Goal: Obtain resource: Download file/media

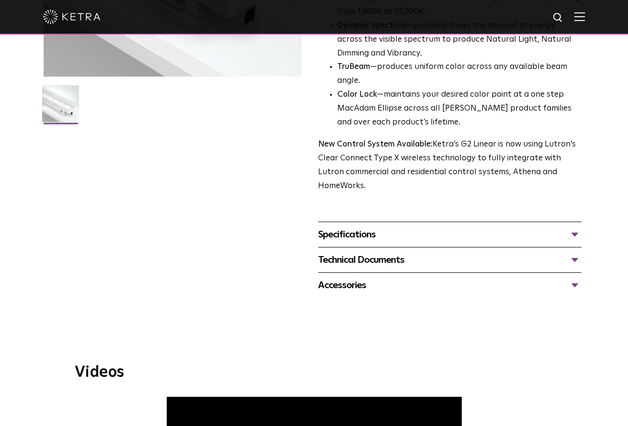
scroll to position [255, 0]
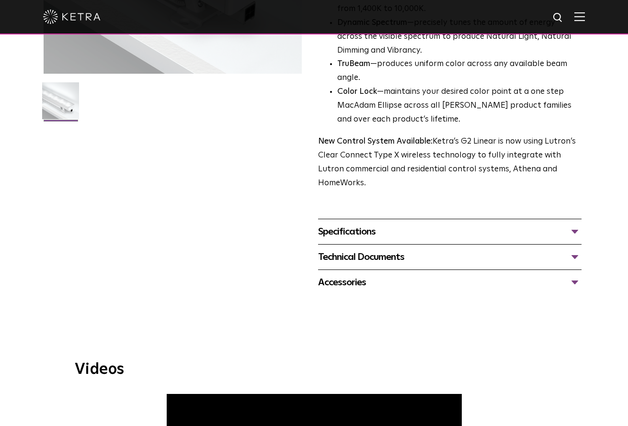
click at [577, 224] on div "Specifications" at bounding box center [450, 231] width 264 height 15
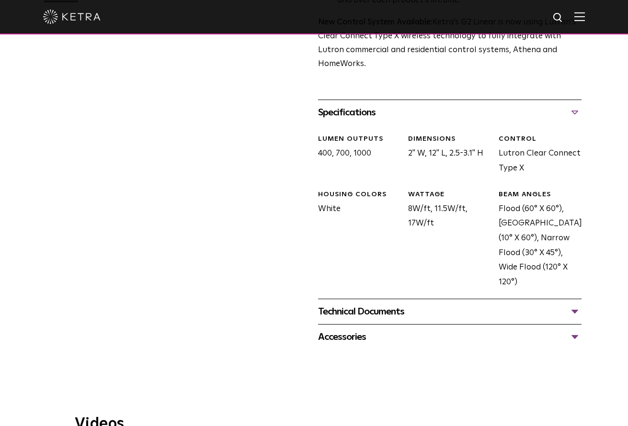
scroll to position [388, 0]
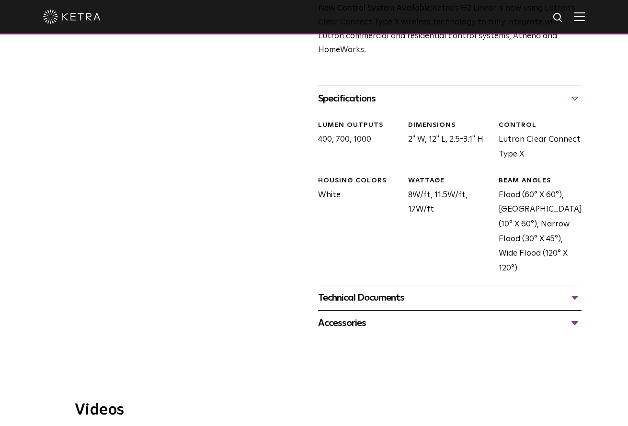
click at [576, 290] on div "Technical Documents" at bounding box center [450, 297] width 264 height 15
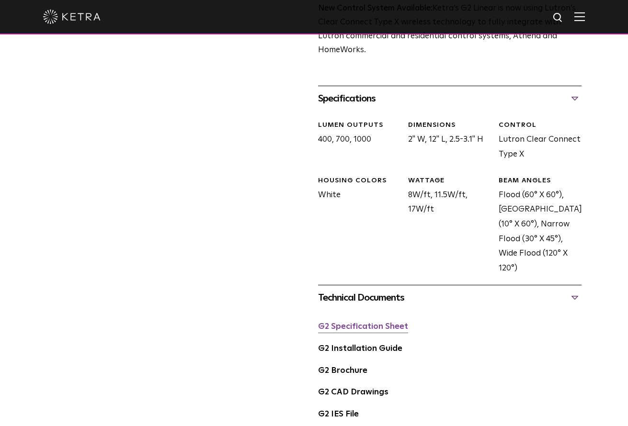
click at [355, 323] on link "G2 Specification Sheet" at bounding box center [363, 327] width 90 height 8
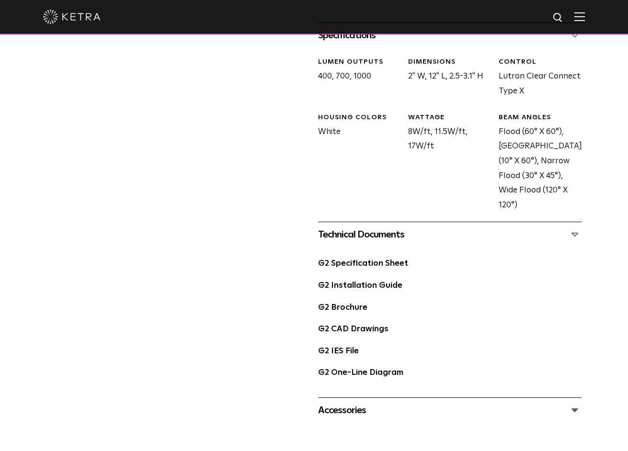
scroll to position [0, 0]
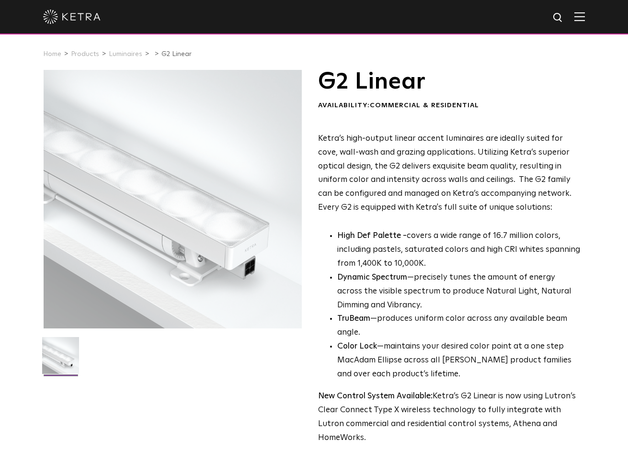
click at [580, 19] on img at bounding box center [579, 16] width 11 height 9
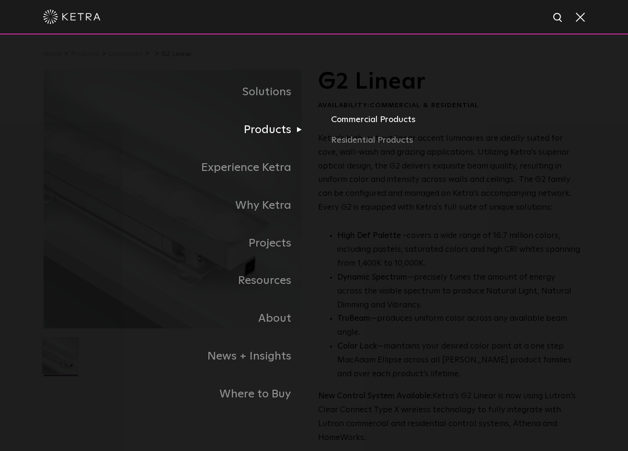
click at [368, 122] on link "Commercial Products" at bounding box center [457, 123] width 253 height 21
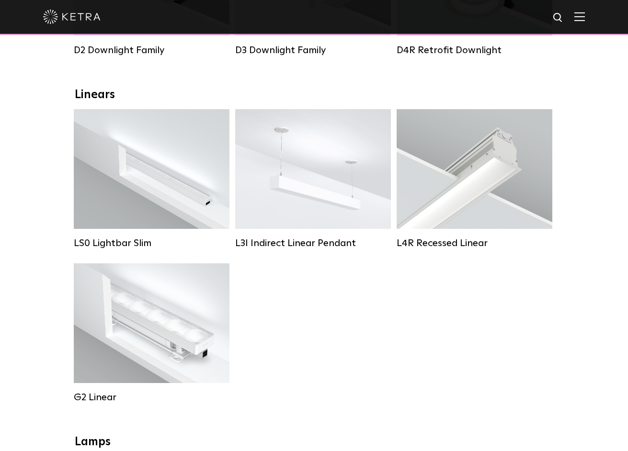
scroll to position [302, 0]
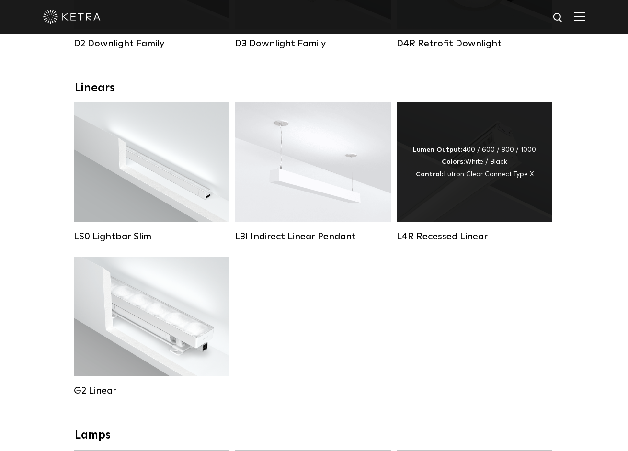
click at [464, 159] on strong "Colors:" at bounding box center [453, 162] width 23 height 7
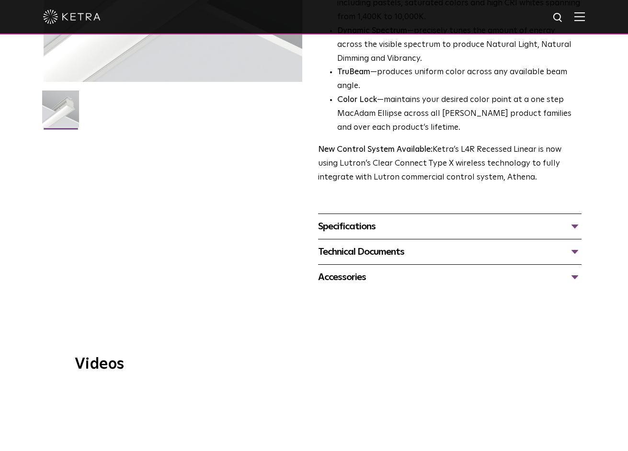
scroll to position [258, 0]
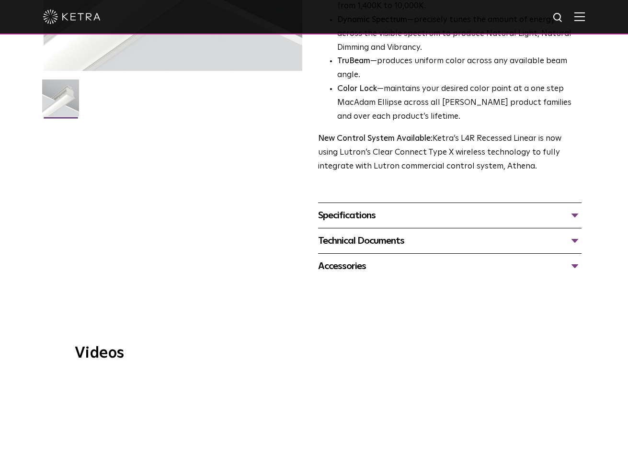
click at [574, 233] on div "Technical Documents" at bounding box center [450, 240] width 264 height 15
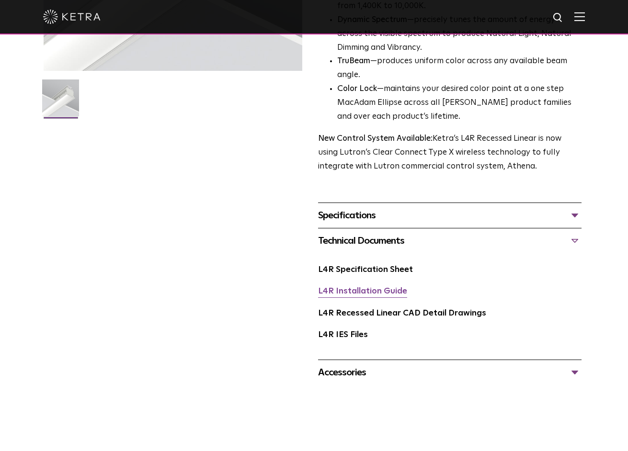
click at [352, 287] on link "L4R Installation Guide" at bounding box center [362, 291] width 89 height 8
